Goal: Transaction & Acquisition: Purchase product/service

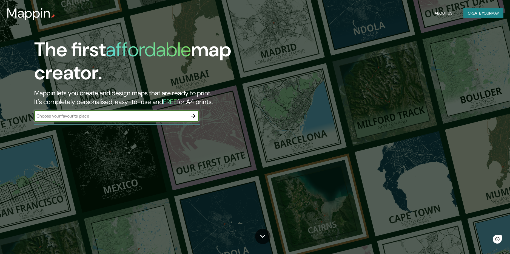
click at [116, 114] on input "text" at bounding box center [111, 116] width 154 height 6
click at [104, 116] on input "text" at bounding box center [111, 116] width 154 height 6
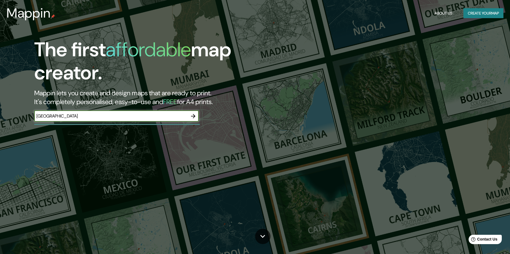
type input "[GEOGRAPHIC_DATA]"
click at [194, 115] on icon "button" at bounding box center [193, 116] width 7 height 7
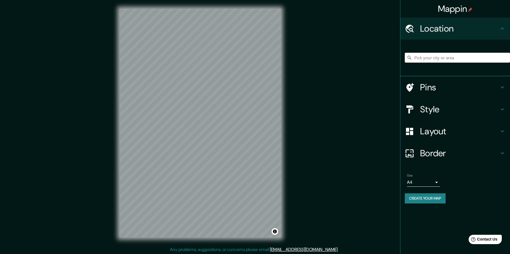
click at [464, 21] on div "Location" at bounding box center [456, 29] width 110 height 22
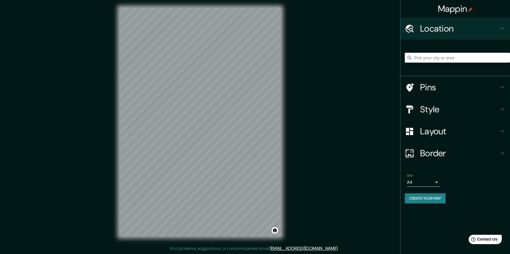
click at [431, 199] on button "Create your map" at bounding box center [425, 198] width 41 height 10
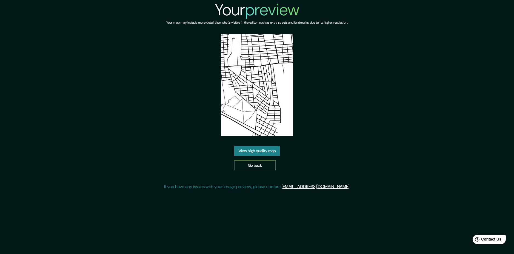
click at [259, 164] on link "Go back" at bounding box center [254, 165] width 41 height 10
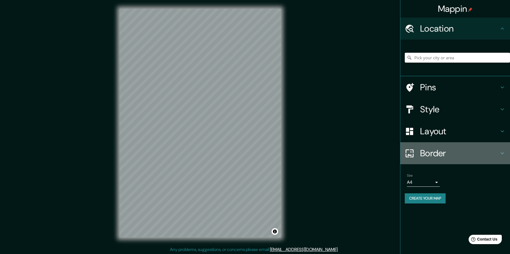
click at [460, 153] on h4 "Border" at bounding box center [459, 153] width 79 height 11
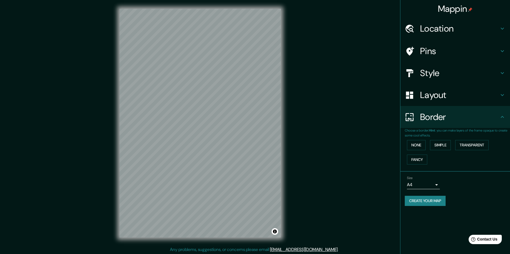
drag, startPoint x: 444, startPoint y: 145, endPoint x: 397, endPoint y: 141, distance: 47.6
click at [444, 145] on button "Simple" at bounding box center [440, 145] width 21 height 10
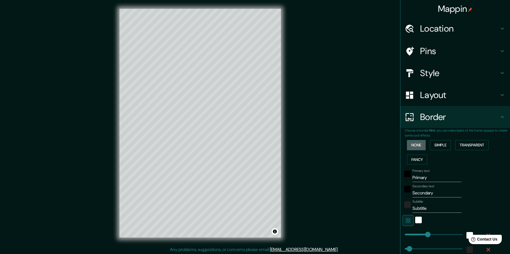
click at [413, 142] on button "None" at bounding box center [416, 145] width 19 height 10
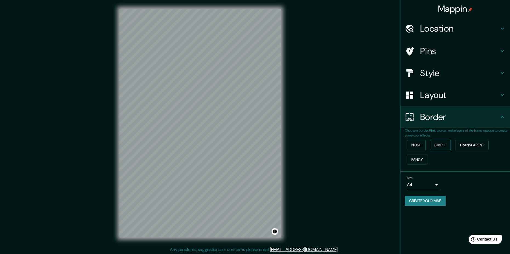
click at [437, 146] on button "Simple" at bounding box center [440, 145] width 21 height 10
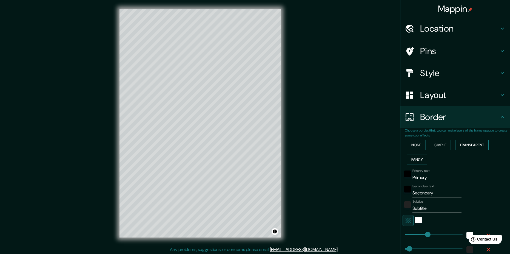
click at [465, 144] on button "Transparent" at bounding box center [471, 145] width 33 height 10
click at [413, 161] on button "Fancy" at bounding box center [417, 159] width 20 height 10
click at [417, 148] on button "None" at bounding box center [416, 145] width 19 height 10
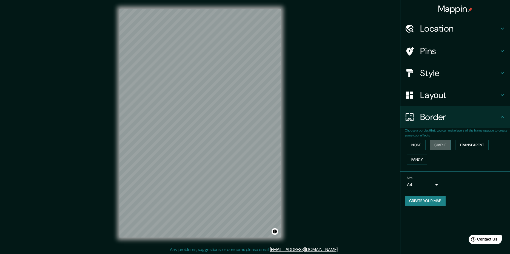
click at [443, 146] on button "Simple" at bounding box center [440, 145] width 21 height 10
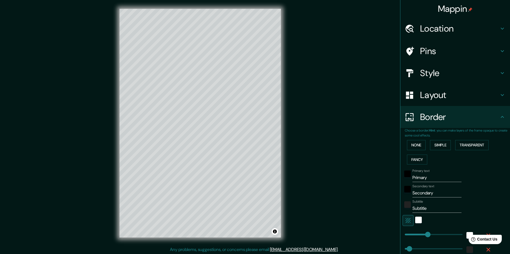
click at [461, 93] on h4 "Layout" at bounding box center [459, 94] width 79 height 11
type input "236"
type input "47"
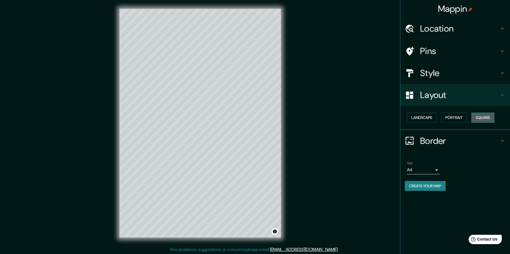
click at [480, 115] on button "Square" at bounding box center [483, 117] width 23 height 10
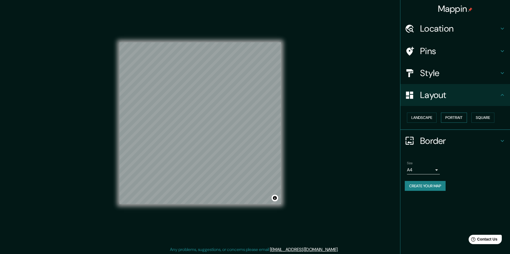
click at [462, 117] on button "Portrait" at bounding box center [454, 117] width 26 height 10
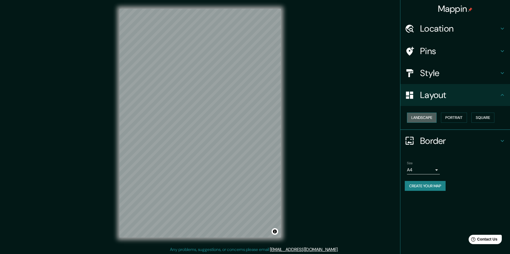
click at [430, 116] on button "Landscape" at bounding box center [422, 117] width 30 height 10
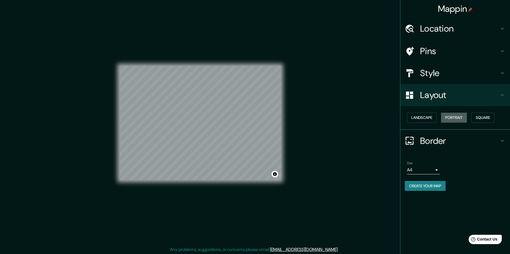
drag, startPoint x: 459, startPoint y: 119, endPoint x: 458, endPoint y: 112, distance: 6.9
click at [458, 118] on button "Portrait" at bounding box center [454, 117] width 26 height 10
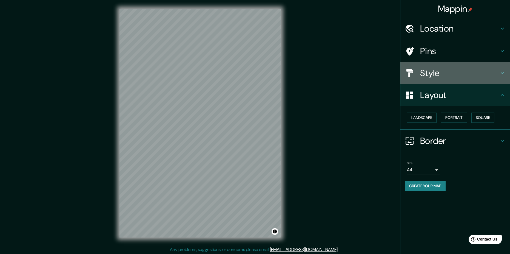
click at [458, 69] on h4 "Style" at bounding box center [459, 72] width 79 height 11
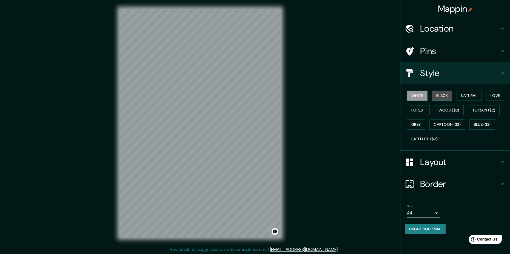
click at [442, 94] on button "Black" at bounding box center [442, 95] width 21 height 10
click at [468, 98] on button "Natural" at bounding box center [469, 95] width 25 height 10
click at [488, 97] on button "Love" at bounding box center [495, 95] width 18 height 10
click at [474, 95] on button "Natural" at bounding box center [469, 95] width 25 height 10
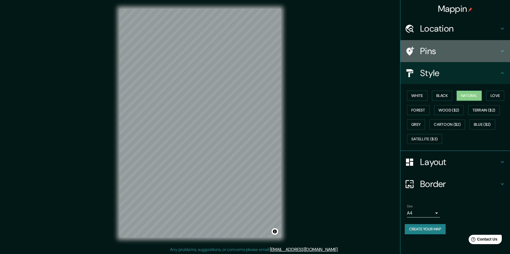
click at [448, 56] on div "Pins" at bounding box center [456, 51] width 110 height 22
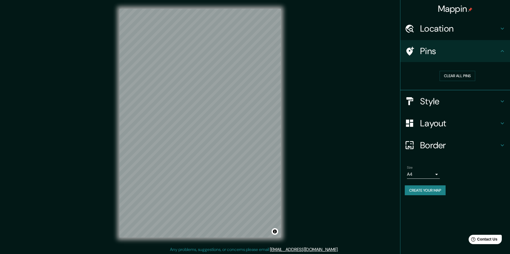
click at [449, 55] on h4 "Pins" at bounding box center [459, 51] width 79 height 11
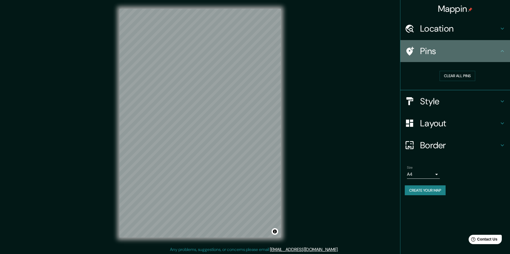
click at [450, 47] on h4 "Pins" at bounding box center [459, 51] width 79 height 11
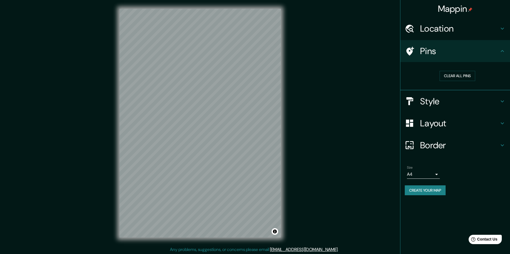
click at [503, 50] on icon at bounding box center [502, 51] width 7 height 7
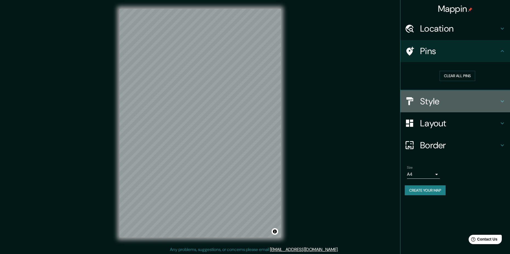
click at [501, 99] on icon at bounding box center [502, 101] width 7 height 7
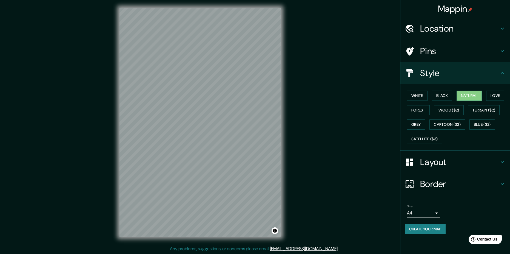
scroll to position [1, 0]
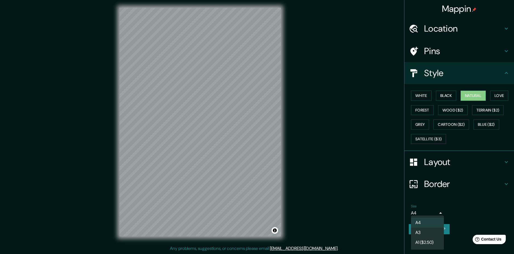
click at [431, 211] on body "Mappin Location Pins Style White Black Natural Love Forest Wood ($2) Terrain ($…" at bounding box center [257, 126] width 514 height 254
drag, startPoint x: 426, startPoint y: 232, endPoint x: 427, endPoint y: 221, distance: 11.3
click at [426, 232] on li "A3" at bounding box center [427, 232] width 33 height 10
type input "a4"
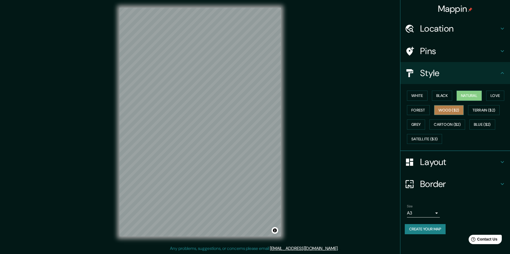
click at [449, 112] on button "Wood ($2)" at bounding box center [449, 110] width 30 height 10
click at [475, 96] on button "Natural" at bounding box center [469, 95] width 25 height 10
click at [424, 108] on button "Forest" at bounding box center [418, 110] width 23 height 10
click at [437, 227] on button "Create your map" at bounding box center [425, 229] width 41 height 10
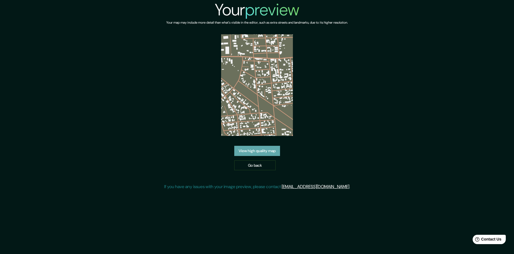
click at [253, 148] on link "View high quality map" at bounding box center [257, 151] width 46 height 10
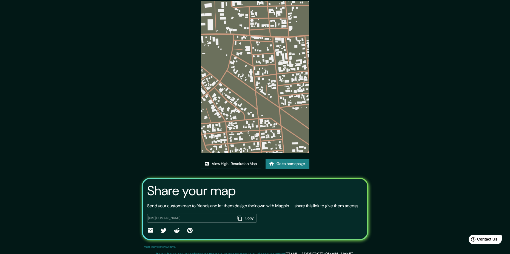
scroll to position [29, 0]
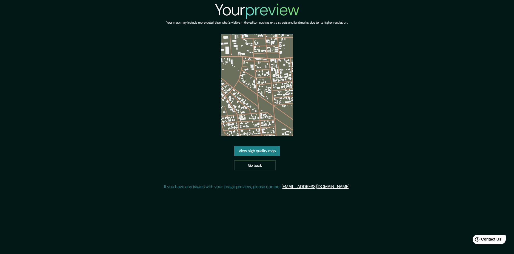
click at [283, 92] on img at bounding box center [257, 84] width 72 height 101
click at [264, 154] on link "View high quality map" at bounding box center [257, 151] width 46 height 10
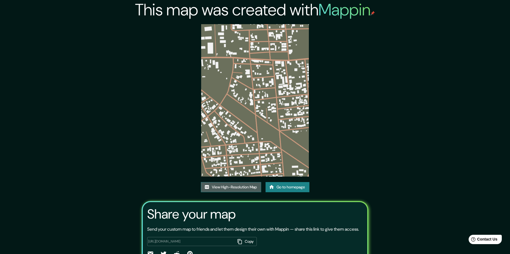
click at [250, 190] on link "View High-Resolution Map" at bounding box center [231, 187] width 60 height 10
